Goal: Transaction & Acquisition: Subscribe to service/newsletter

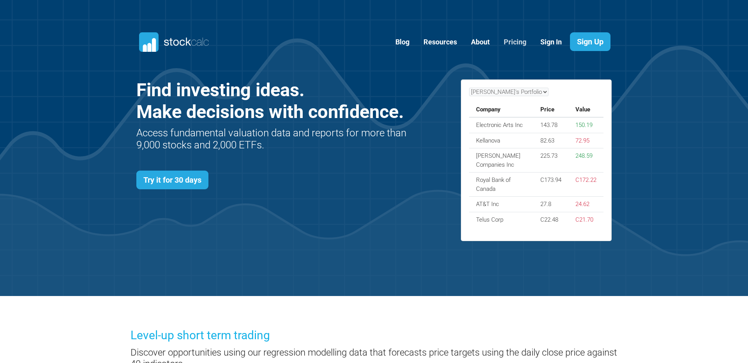
click at [511, 46] on link "Pricing" at bounding box center [515, 42] width 34 height 19
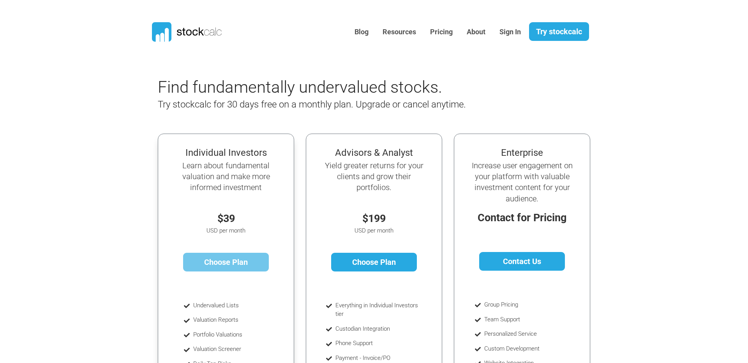
click at [231, 260] on link "Choose Plan" at bounding box center [226, 262] width 86 height 19
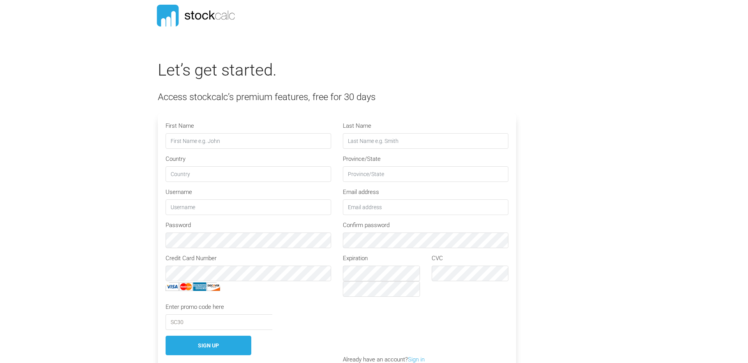
type input "STOCKCALC30"
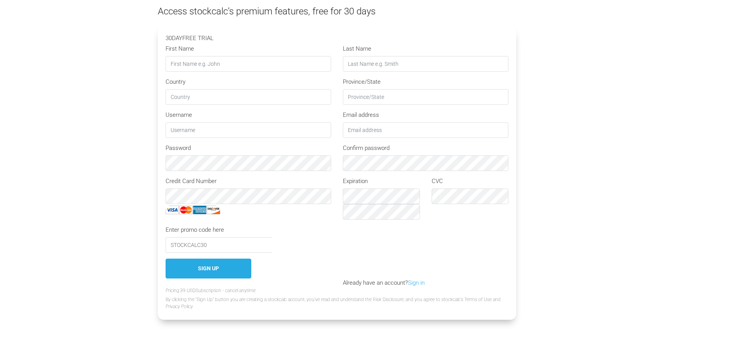
scroll to position [86, 0]
click at [218, 202] on div "Credit Card Number" at bounding box center [248, 197] width 177 height 43
click at [394, 253] on form "First Name Last Name Country Province/State Username" at bounding box center [337, 165] width 343 height 243
click at [223, 61] on input "First Name" at bounding box center [249, 64] width 166 height 16
type input "[PERSON_NAME]"
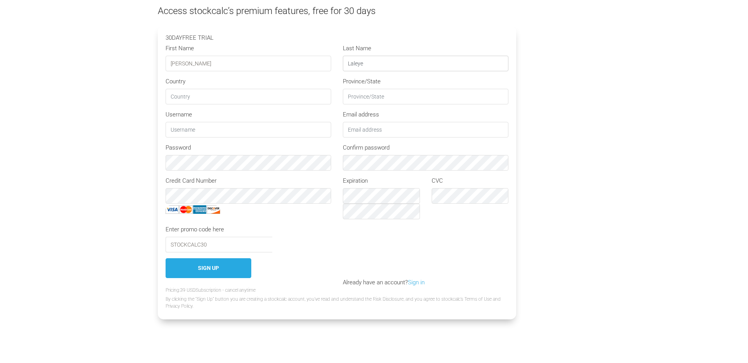
type input "Laleye"
type input "E"
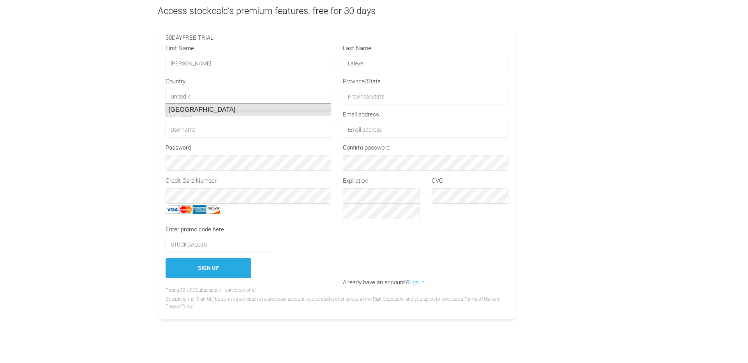
click at [255, 111] on li "[GEOGRAPHIC_DATA]" at bounding box center [249, 109] width 166 height 13
type input "[GEOGRAPHIC_DATA]"
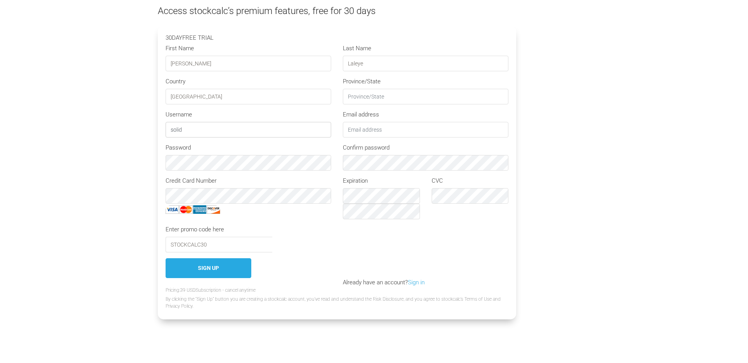
type input "dsolid"
click at [374, 134] on input "Email address" at bounding box center [426, 130] width 166 height 16
type input "[EMAIL_ADDRESS][DOMAIN_NAME]"
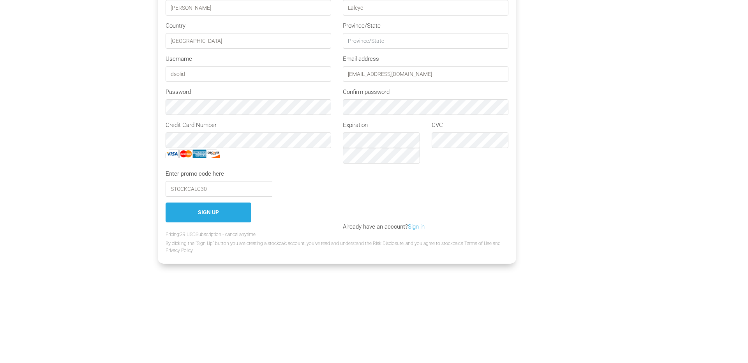
scroll to position [80, 0]
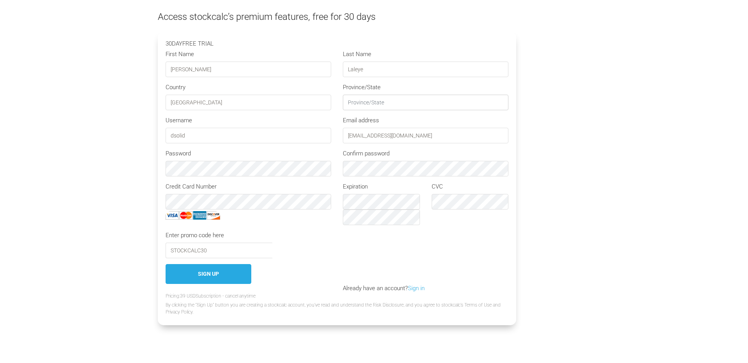
click at [373, 106] on input "Province/State" at bounding box center [426, 103] width 166 height 16
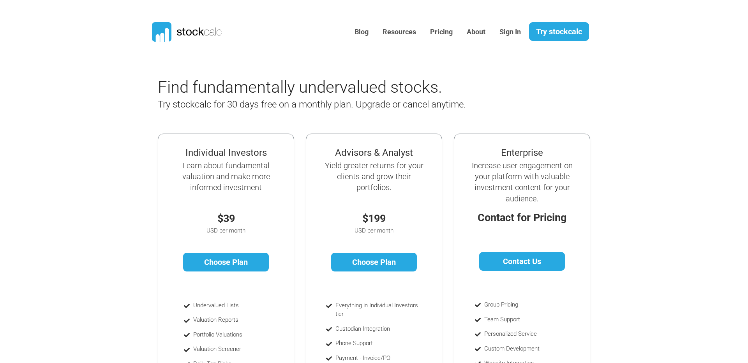
drag, startPoint x: 314, startPoint y: 110, endPoint x: 282, endPoint y: 113, distance: 32.4
click at [282, 113] on div "Find fundamentally undervalued stocks. Try stockcalc for 30 days free on a mont…" at bounding box center [374, 103] width 444 height 53
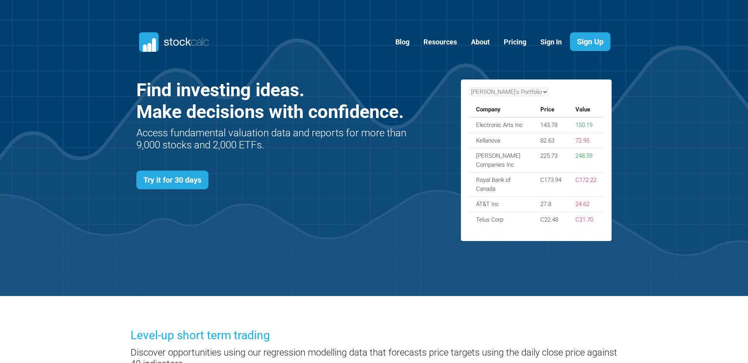
scroll to position [337, 498]
click at [562, 41] on link "Sign In" at bounding box center [550, 42] width 33 height 19
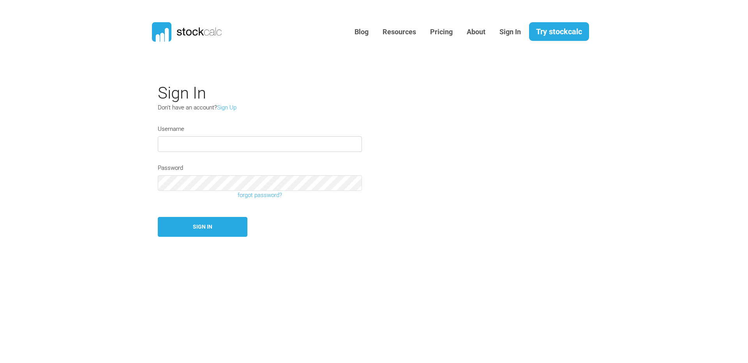
type input "dsolid"
click at [203, 225] on button "Sign In" at bounding box center [203, 227] width 90 height 20
click at [190, 224] on button "Sign In" at bounding box center [203, 227] width 90 height 20
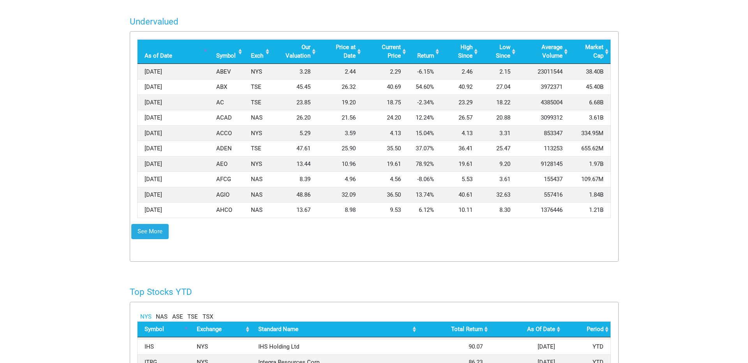
scroll to position [264, 0]
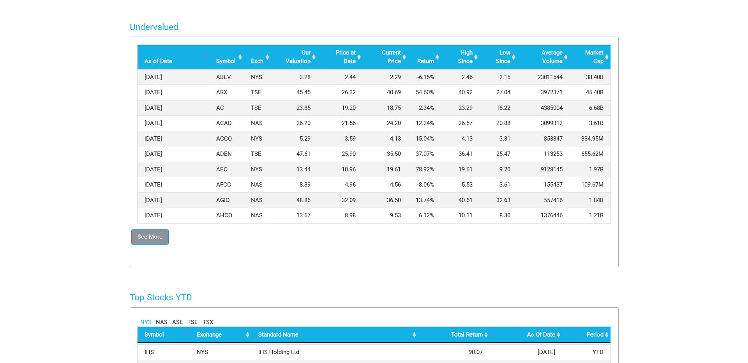
click at [158, 229] on link "See More" at bounding box center [149, 237] width 37 height 16
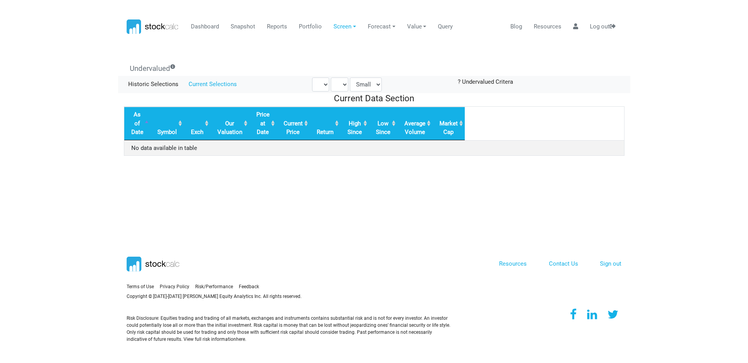
scroll to position [0, 0]
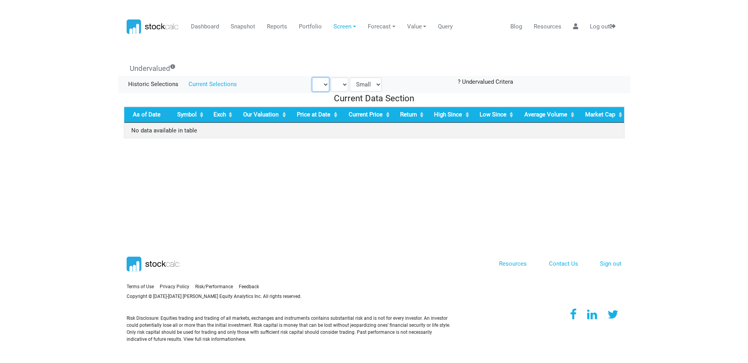
click at [325, 85] on select at bounding box center [321, 84] width 18 height 14
click at [345, 85] on select at bounding box center [340, 84] width 18 height 14
click at [405, 85] on div "Small Mid Large All" at bounding box center [370, 84] width 128 height 14
click at [224, 86] on link "Current Selections" at bounding box center [212, 83] width 57 height 13
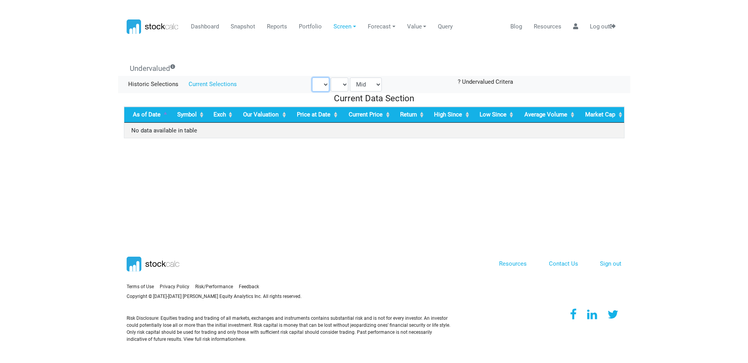
click at [320, 85] on select at bounding box center [321, 84] width 18 height 14
click at [331, 83] on div "Small Mid Large All" at bounding box center [370, 84] width 128 height 14
click at [327, 84] on select at bounding box center [321, 84] width 18 height 14
click at [413, 24] on link "Value" at bounding box center [416, 26] width 25 height 15
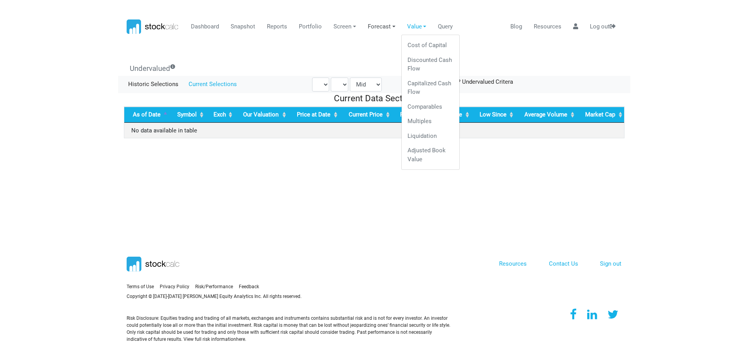
click at [368, 28] on link "Forecast" at bounding box center [381, 26] width 33 height 15
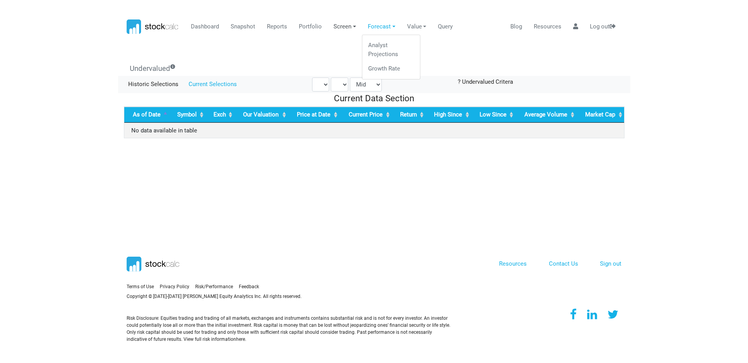
click at [348, 29] on link "Screen" at bounding box center [345, 26] width 28 height 15
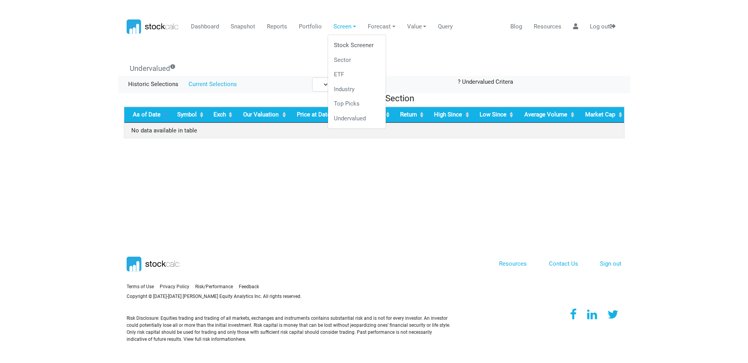
click at [366, 46] on link "Stock Screener" at bounding box center [357, 45] width 52 height 15
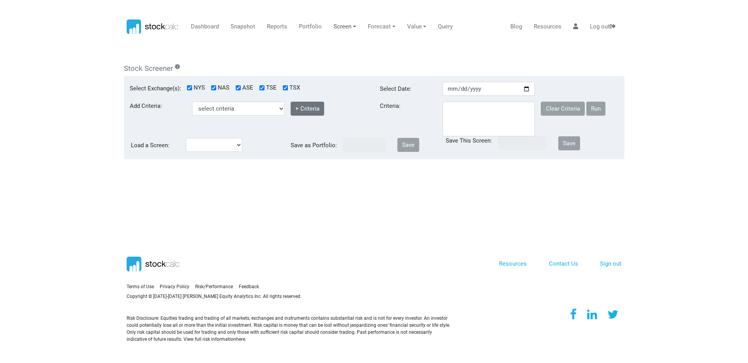
click at [342, 32] on link "Screen" at bounding box center [345, 26] width 28 height 15
click at [357, 100] on link "Top Picks" at bounding box center [357, 104] width 52 height 15
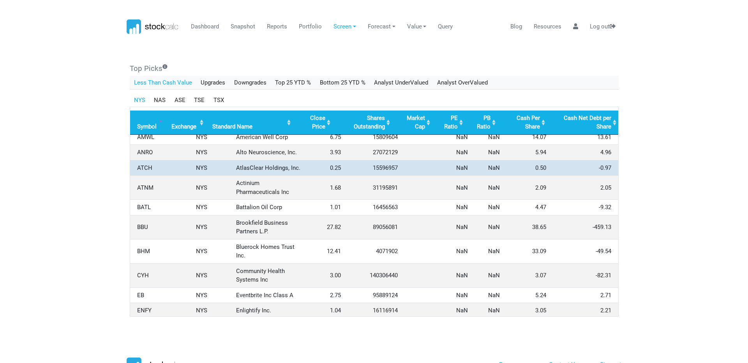
scroll to position [73, 0]
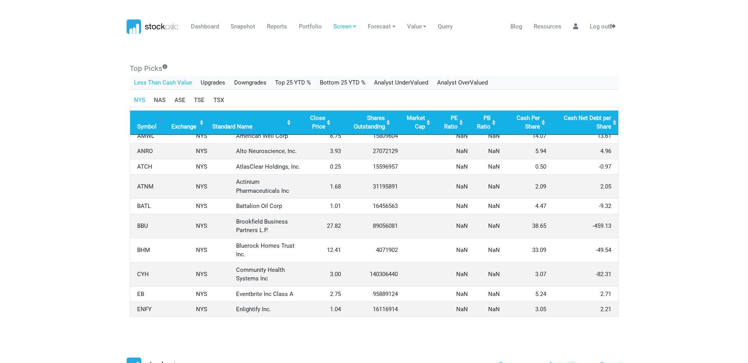
click at [542, 121] on th "Cash Per Share" at bounding box center [521, 122] width 49 height 25
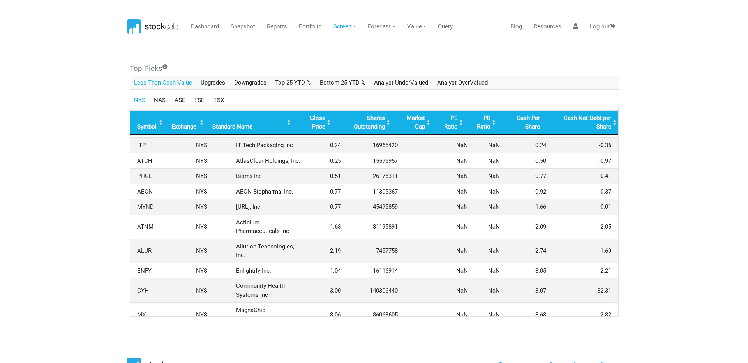
click at [542, 122] on th "Cash Per Share" at bounding box center [521, 122] width 49 height 25
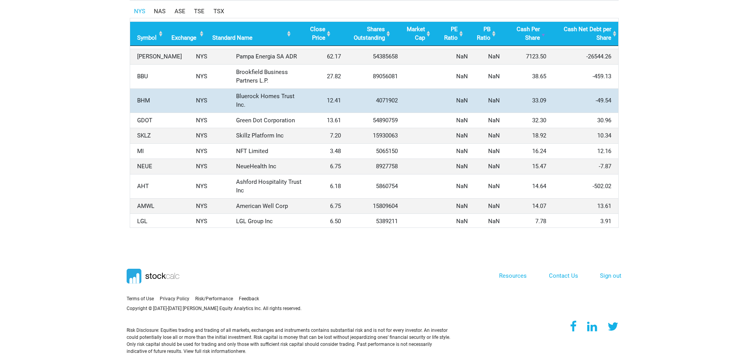
scroll to position [87, 0]
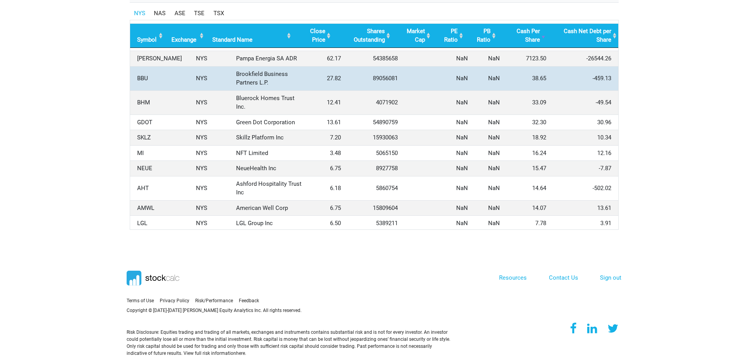
click at [443, 85] on td "NaN" at bounding box center [459, 78] width 32 height 24
click at [229, 77] on td "Brookfield Business Partners L.P." at bounding box center [269, 78] width 81 height 24
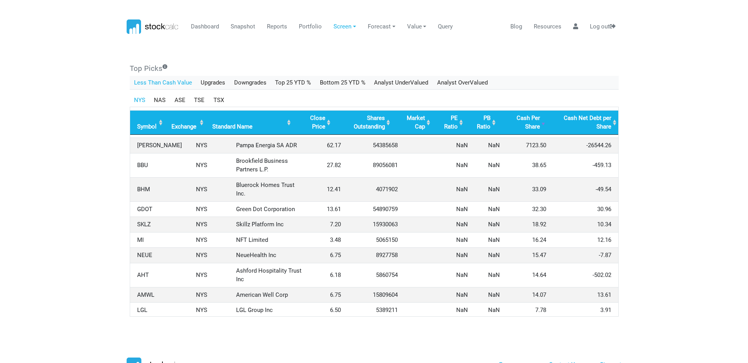
scroll to position [0, 0]
click at [412, 83] on link "Analyst UnderValued" at bounding box center [401, 82] width 63 height 13
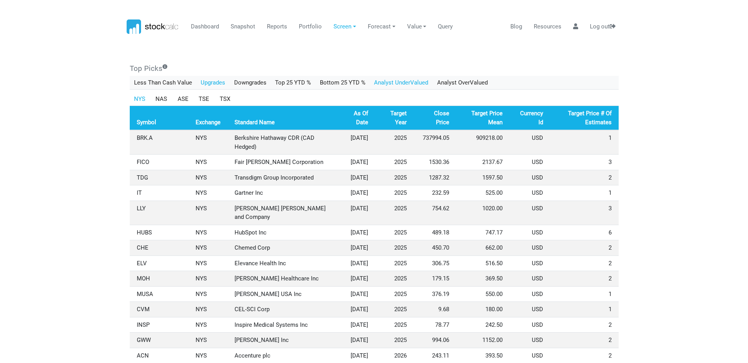
click at [218, 79] on link "Upgrades" at bounding box center [212, 82] width 33 height 13
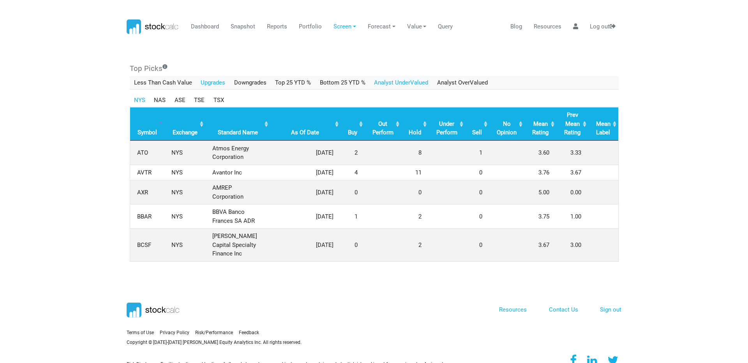
click at [400, 85] on link "Analyst UnderValued" at bounding box center [401, 82] width 63 height 13
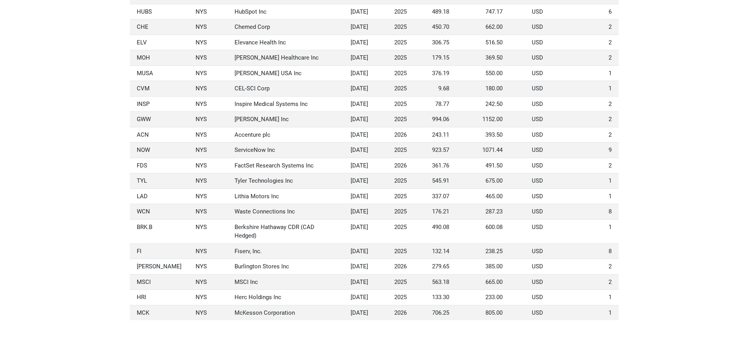
scroll to position [221, 0]
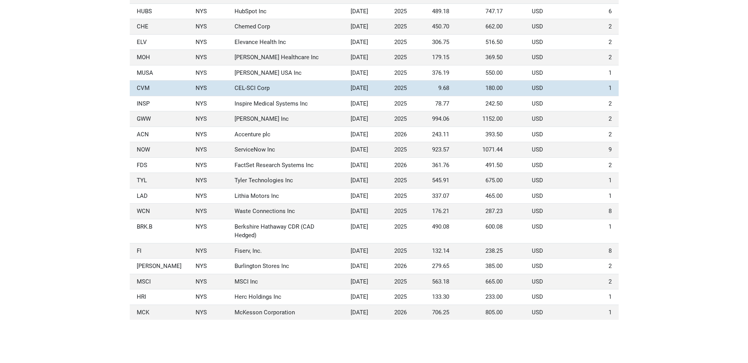
click at [456, 96] on td "180.00" at bounding box center [482, 89] width 53 height 16
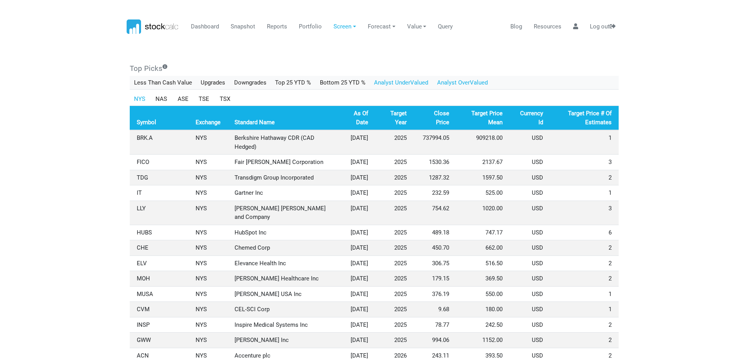
scroll to position [0, 0]
click at [350, 29] on link "Screen" at bounding box center [345, 26] width 28 height 15
click at [360, 116] on link "Undervalued" at bounding box center [357, 118] width 52 height 15
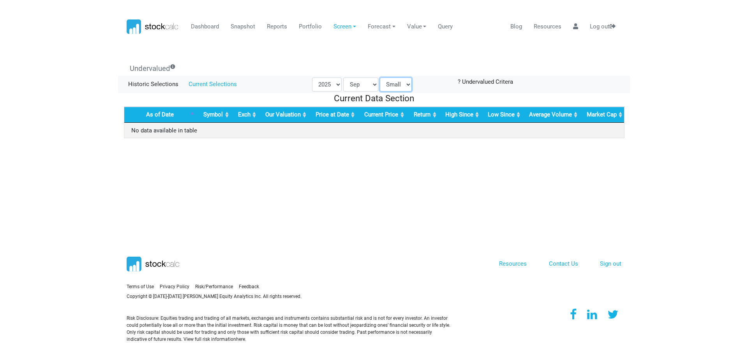
select select "All"
click at [446, 27] on link "Query" at bounding box center [445, 26] width 21 height 15
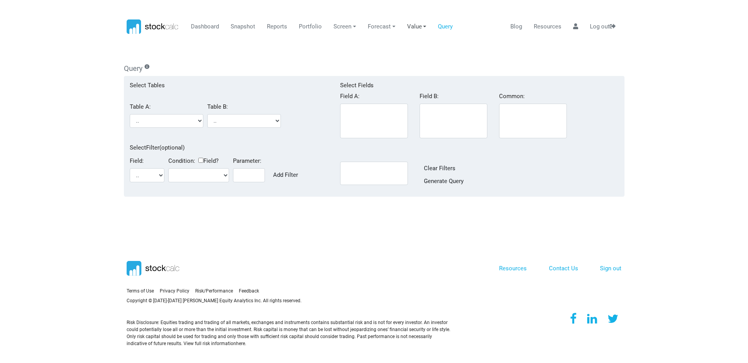
click at [418, 28] on link "Value" at bounding box center [416, 26] width 25 height 15
click at [424, 118] on link "Multiples" at bounding box center [430, 121] width 52 height 15
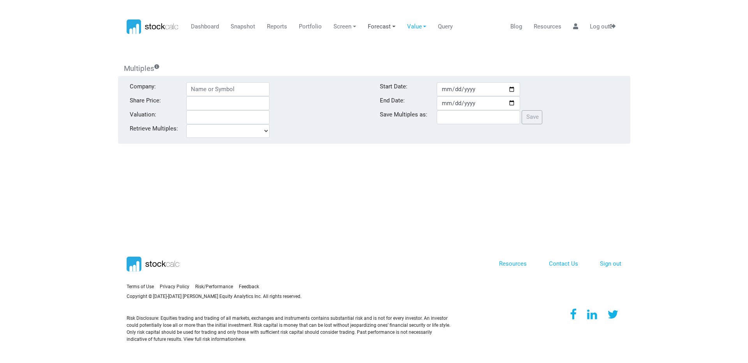
click at [383, 28] on link "Forecast" at bounding box center [381, 26] width 33 height 15
click at [387, 48] on link "Analyst Projections" at bounding box center [391, 49] width 52 height 23
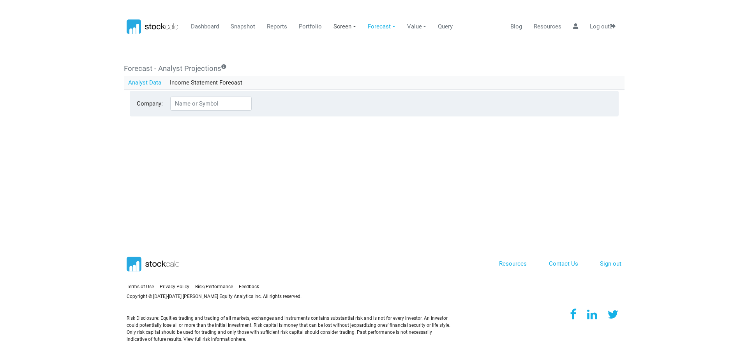
click at [351, 29] on link "Screen" at bounding box center [345, 26] width 28 height 15
click at [352, 62] on link "Sector" at bounding box center [357, 60] width 52 height 15
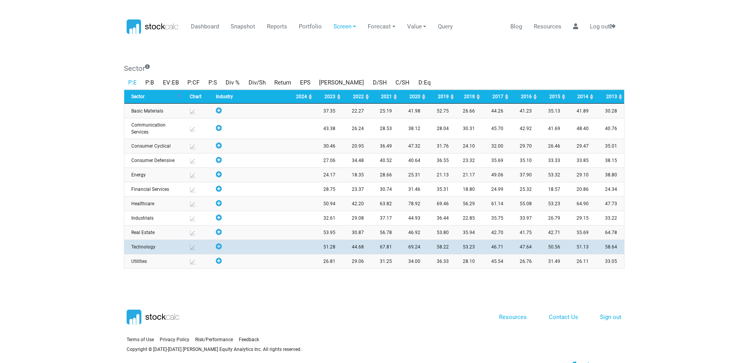
click at [148, 247] on td "Technology" at bounding box center [153, 246] width 58 height 14
click at [220, 247] on div at bounding box center [219, 246] width 6 height 7
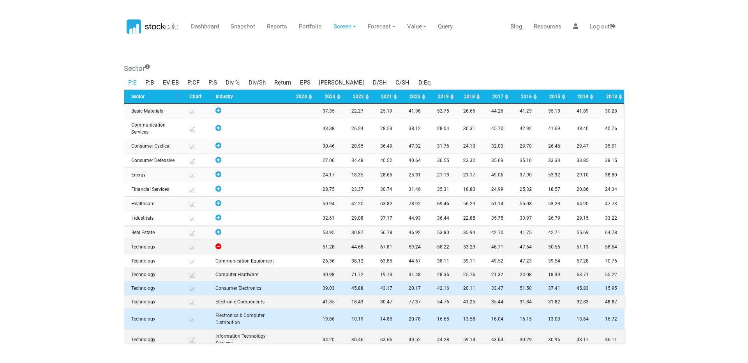
click at [241, 262] on td "Communication Equipment" at bounding box center [247, 261] width 79 height 14
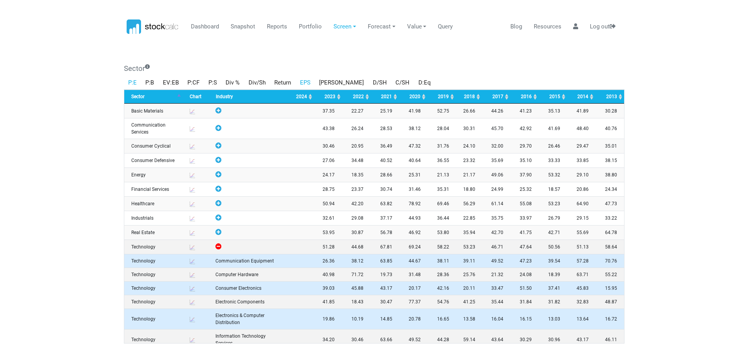
click at [304, 84] on link "EPS" at bounding box center [305, 82] width 19 height 13
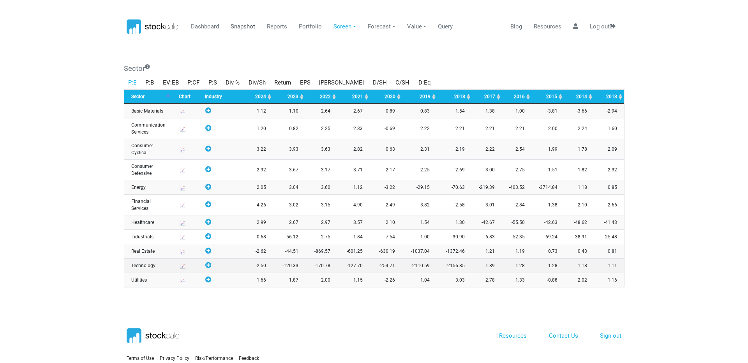
click at [236, 26] on link "Snapshot" at bounding box center [243, 26] width 30 height 15
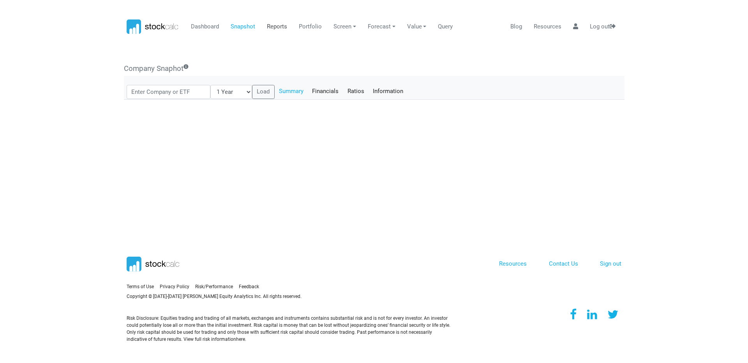
click at [273, 30] on link "Reports" at bounding box center [277, 26] width 26 height 15
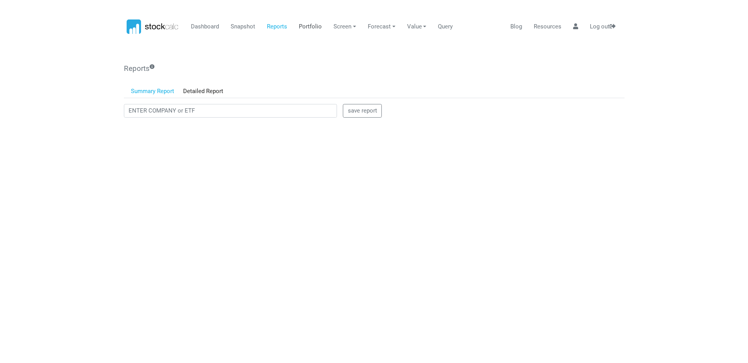
click at [302, 28] on link "Portfolio" at bounding box center [310, 26] width 29 height 15
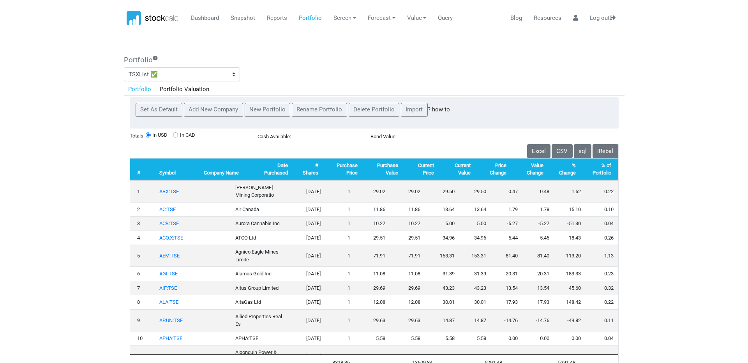
scroll to position [9, 0]
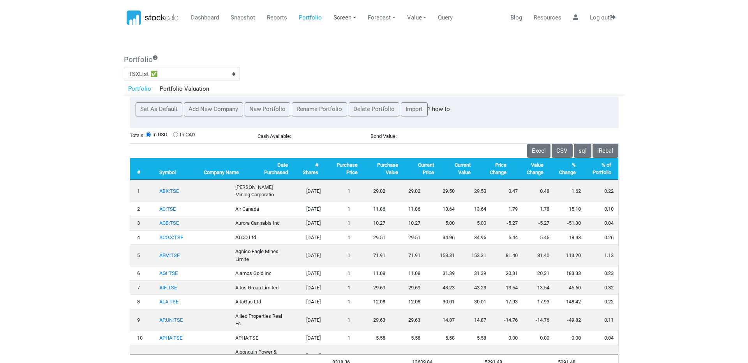
click at [344, 21] on link "Screen" at bounding box center [345, 18] width 28 height 15
click at [353, 40] on link "Stock Screener" at bounding box center [357, 36] width 52 height 15
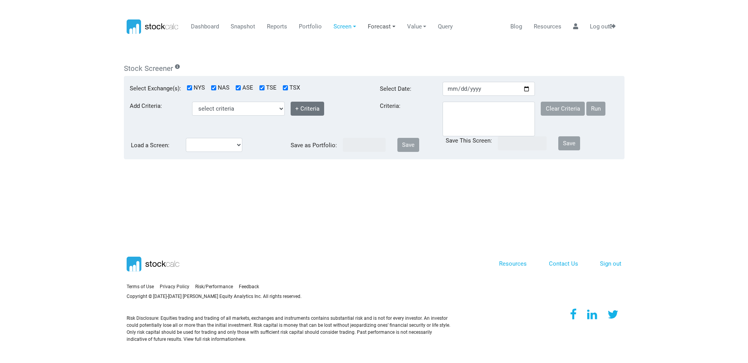
click at [390, 31] on link "Forecast" at bounding box center [381, 26] width 33 height 15
click at [388, 65] on link "Growth Rate" at bounding box center [391, 69] width 52 height 15
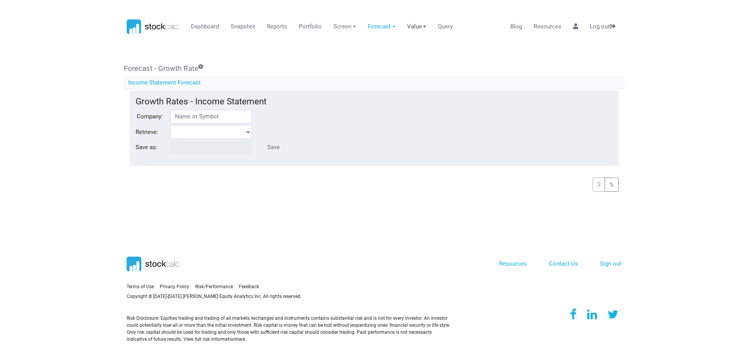
click at [412, 30] on link "Value" at bounding box center [416, 26] width 25 height 15
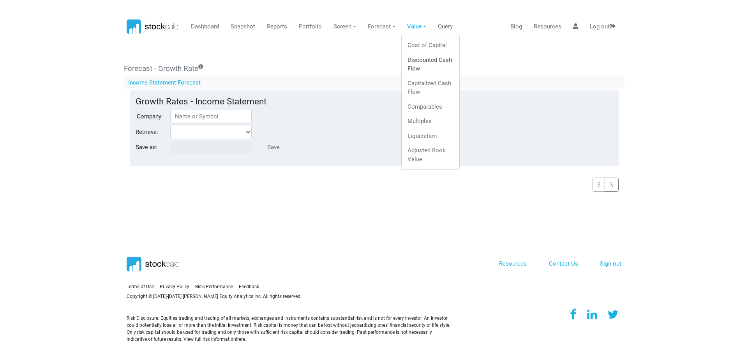
click at [416, 64] on link "Discounted Cash Flow" at bounding box center [430, 64] width 52 height 23
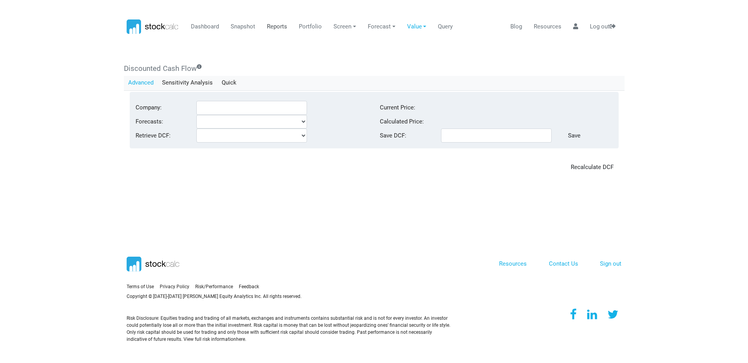
click at [278, 25] on link "Reports" at bounding box center [277, 26] width 26 height 15
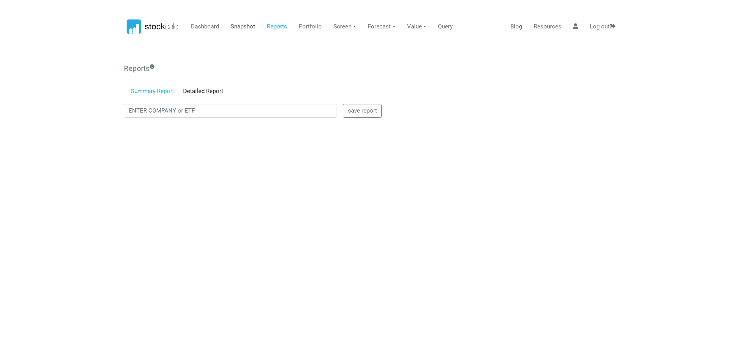
click at [238, 27] on link "Snapshot" at bounding box center [243, 26] width 30 height 15
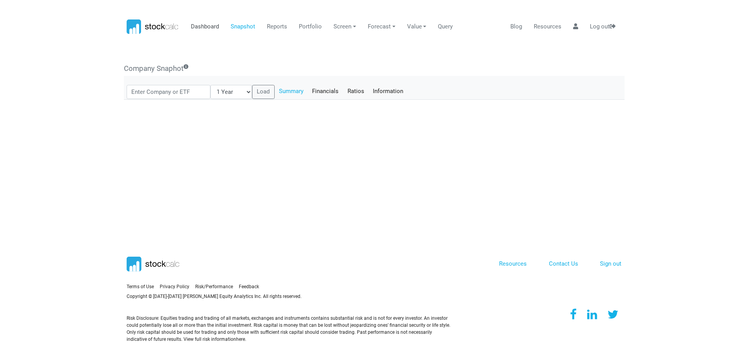
click at [206, 30] on link "Dashboard" at bounding box center [205, 26] width 34 height 15
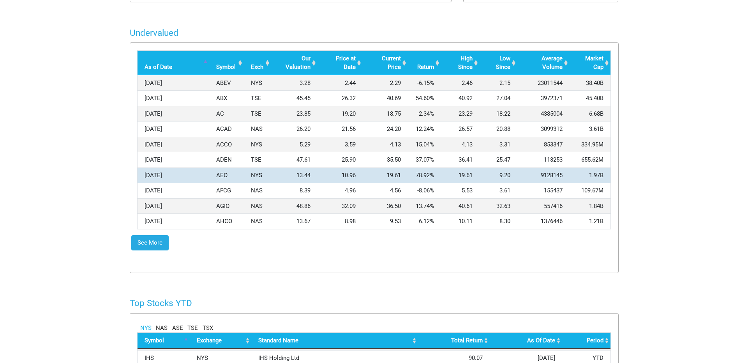
scroll to position [293, 0]
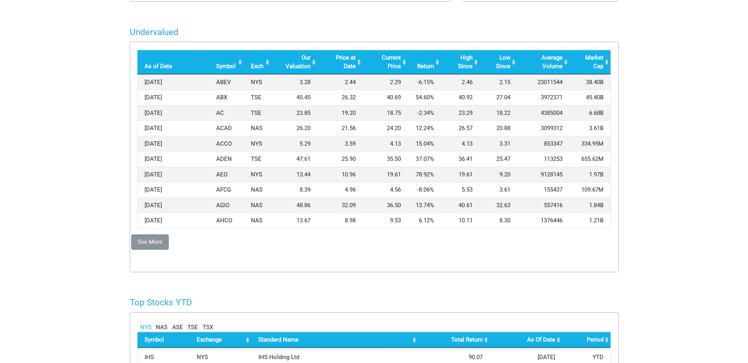
click at [160, 235] on link "See More" at bounding box center [149, 242] width 37 height 16
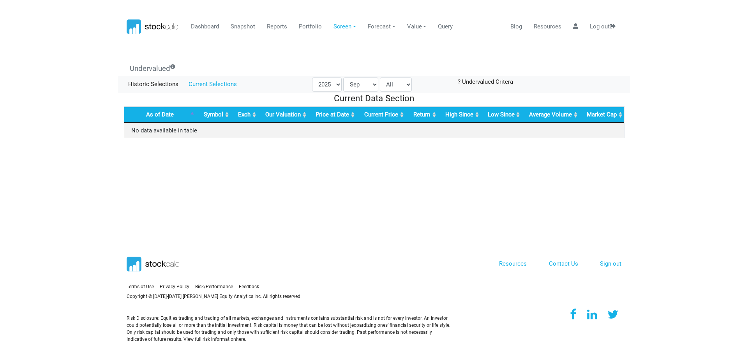
click at [468, 77] on span "? Undervalued Critera" at bounding box center [494, 84] width 85 height 14
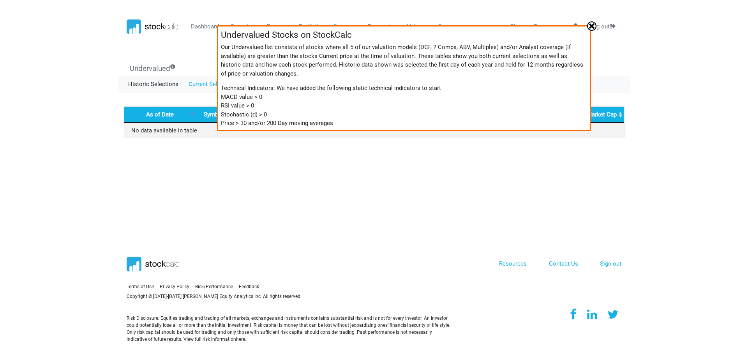
click at [277, 180] on div "Undervalued Stocks on StockCalc Our Undervalued list consists of stocks where a…" at bounding box center [374, 181] width 748 height 363
click at [224, 156] on div "Undervalued Stocks on StockCalc Our Undervalued list consists of stocks where a…" at bounding box center [374, 181] width 748 height 363
click at [594, 25] on circle at bounding box center [591, 26] width 9 height 9
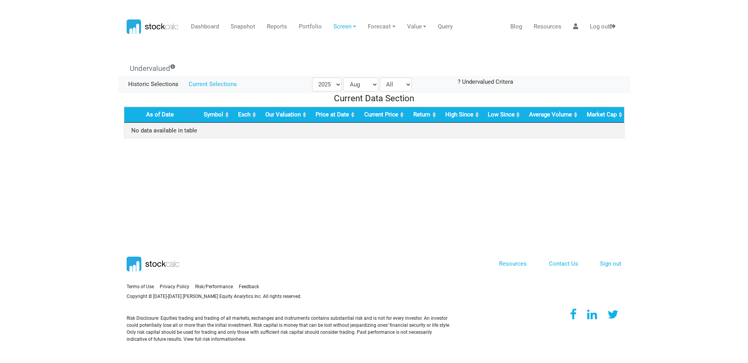
click at [465, 83] on span "? Undervalued Critera" at bounding box center [494, 84] width 85 height 14
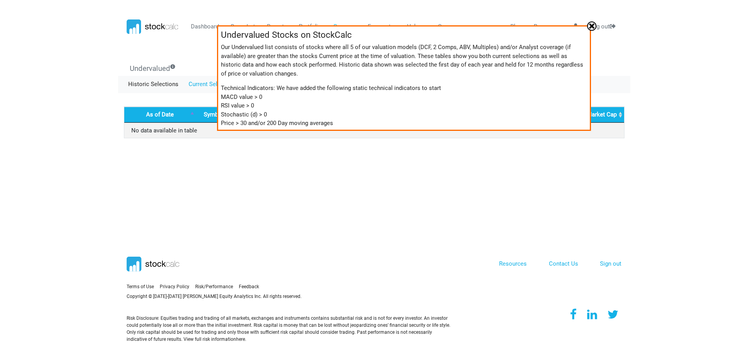
click at [595, 26] on circle at bounding box center [591, 26] width 9 height 9
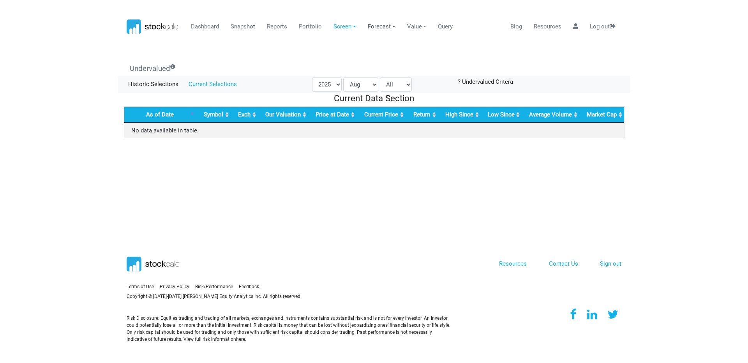
click at [373, 30] on link "Forecast" at bounding box center [381, 26] width 33 height 15
click at [349, 33] on link "Screen" at bounding box center [345, 26] width 28 height 15
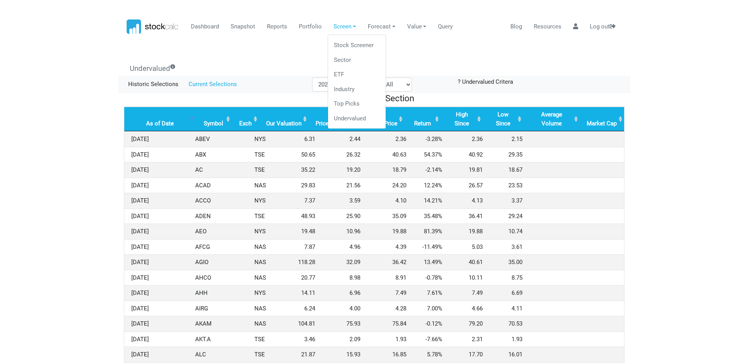
click at [637, 70] on body "Dashboard Snapshot Reports Portfolio Screen Stock Screener Sector ETF Industry …" at bounding box center [374, 181] width 748 height 363
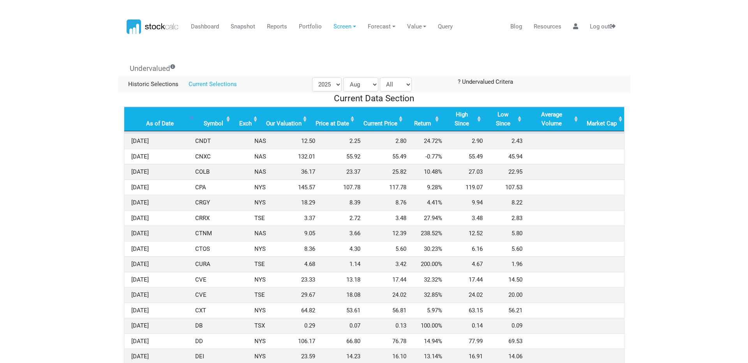
scroll to position [867, 0]
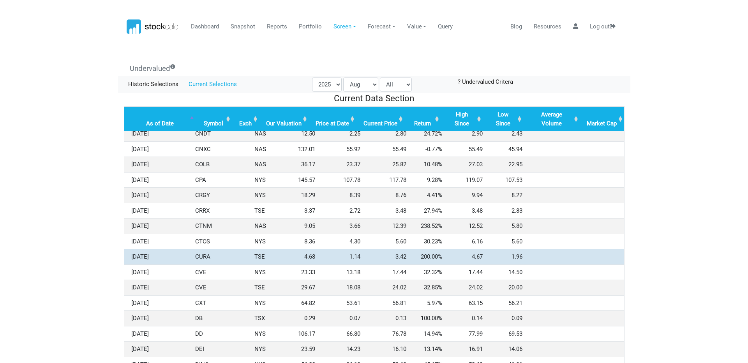
click at [418, 249] on td "200.00%" at bounding box center [431, 257] width 36 height 16
click at [208, 249] on td "CURA" at bounding box center [217, 257] width 59 height 16
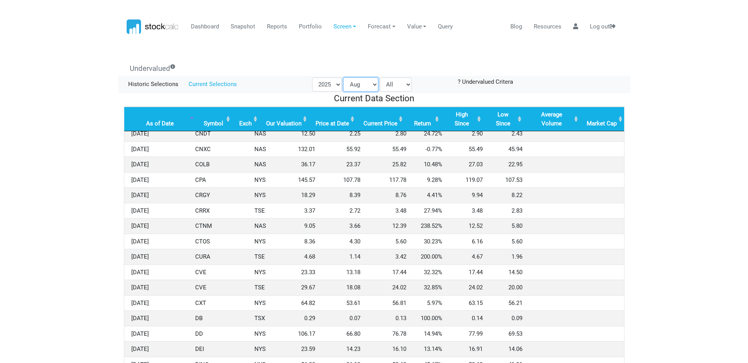
select select "9"
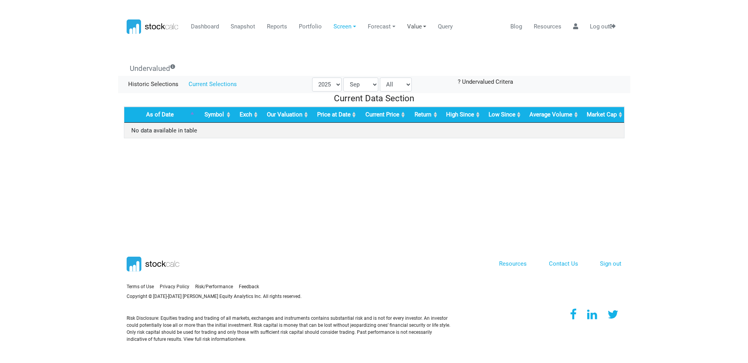
click at [415, 29] on link "Value" at bounding box center [416, 26] width 25 height 15
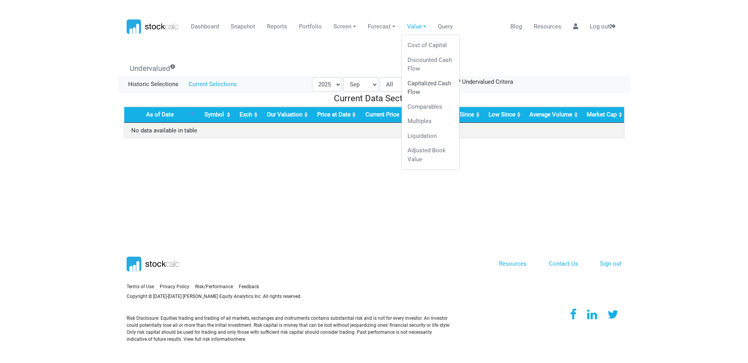
click at [420, 82] on link "Capitalized Cash Flow" at bounding box center [430, 87] width 52 height 23
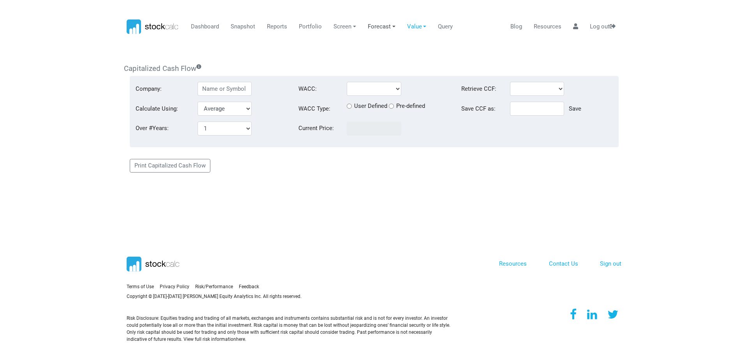
click at [389, 27] on link "Forecast" at bounding box center [381, 26] width 33 height 15
click at [347, 28] on link "Screen" at bounding box center [345, 26] width 28 height 15
click at [301, 23] on link "Portfolio" at bounding box center [310, 26] width 29 height 15
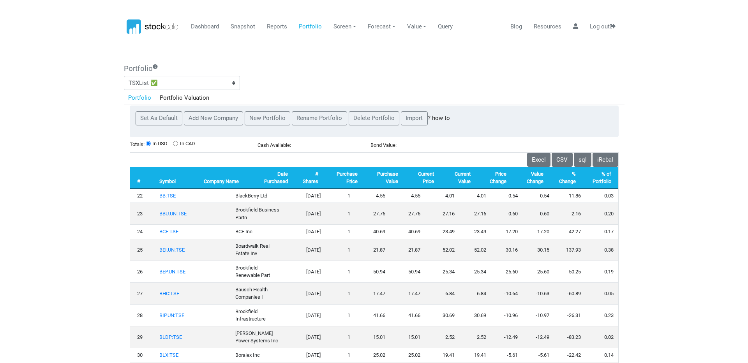
scroll to position [349, 0]
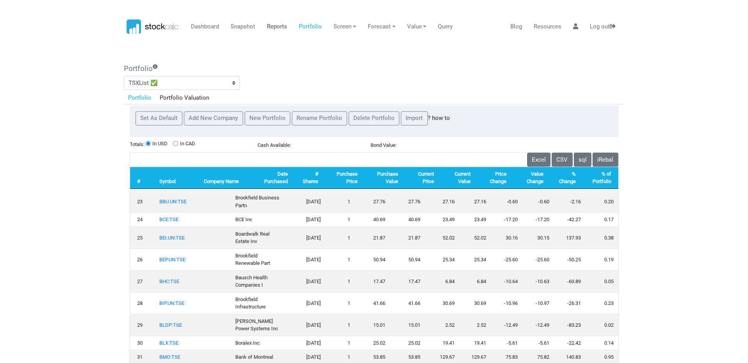
click at [271, 28] on link "Reports" at bounding box center [277, 26] width 26 height 15
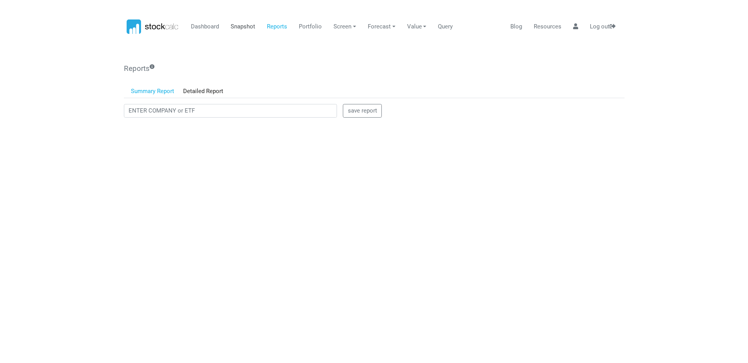
click at [246, 28] on link "Snapshot" at bounding box center [243, 26] width 30 height 15
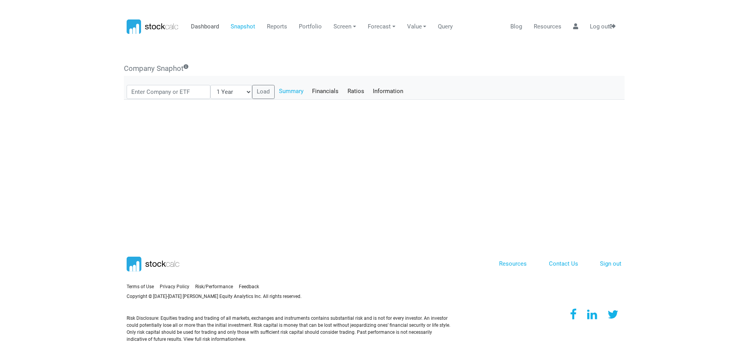
click at [209, 26] on link "Dashboard" at bounding box center [205, 26] width 34 height 15
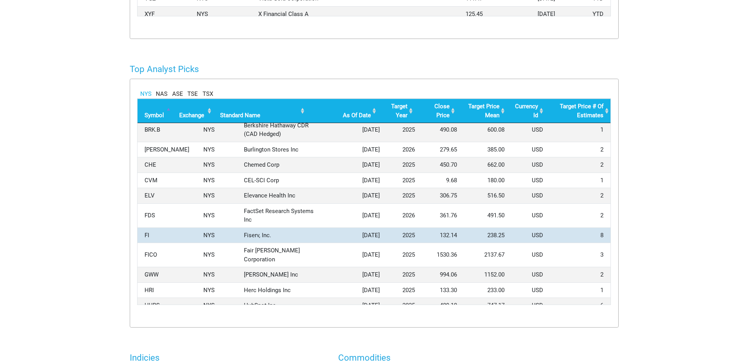
scroll to position [36, 0]
